Goal: Navigation & Orientation: Go to known website

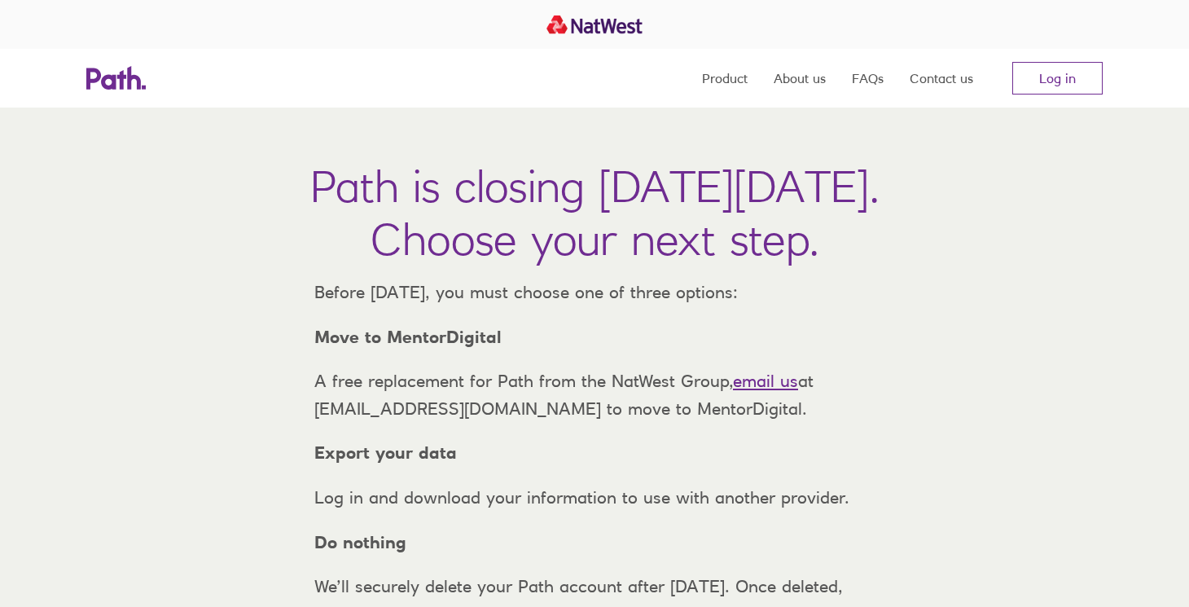
click at [1034, 97] on nav "Product About us FAQs Contact us Log in" at bounding box center [902, 78] width 401 height 59
click at [1056, 86] on link "Log in" at bounding box center [1058, 78] width 90 height 33
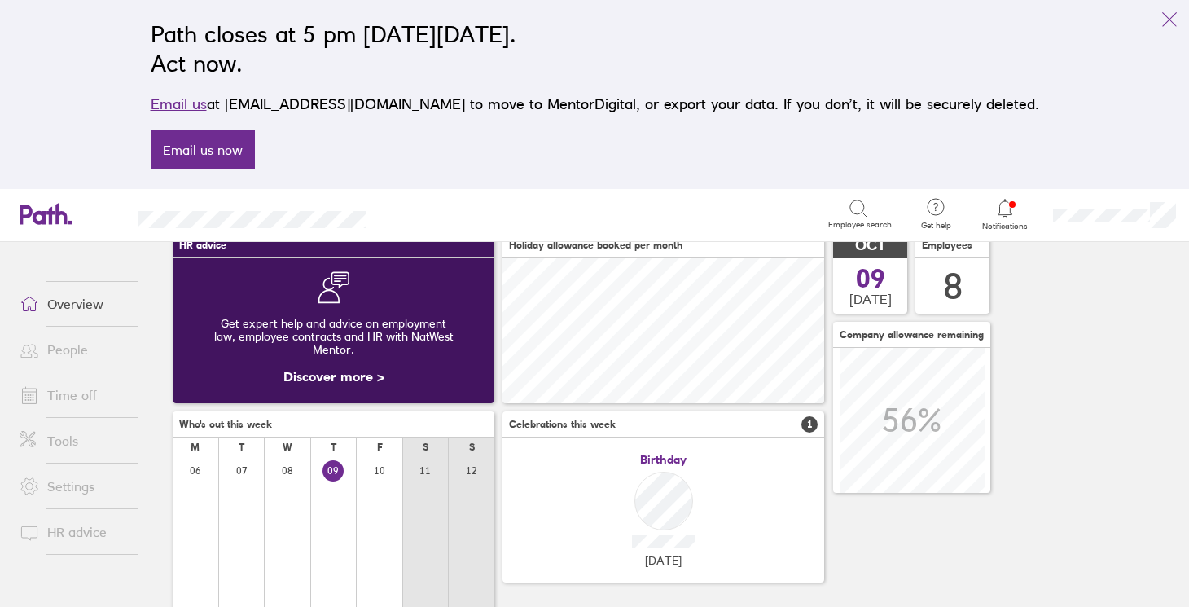
scroll to position [153, 0]
